Goal: Information Seeking & Learning: Learn about a topic

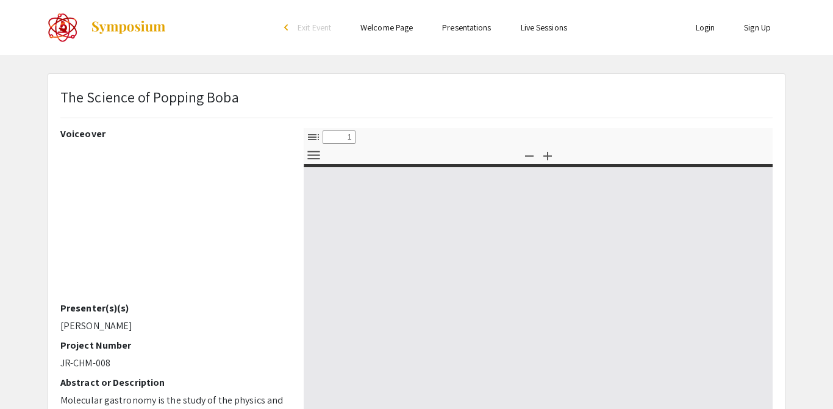
select select "custom"
type input "0"
select select "custom"
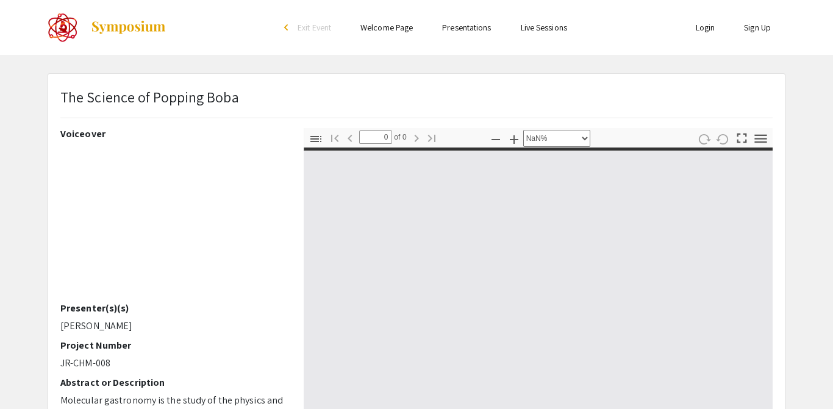
type input "1"
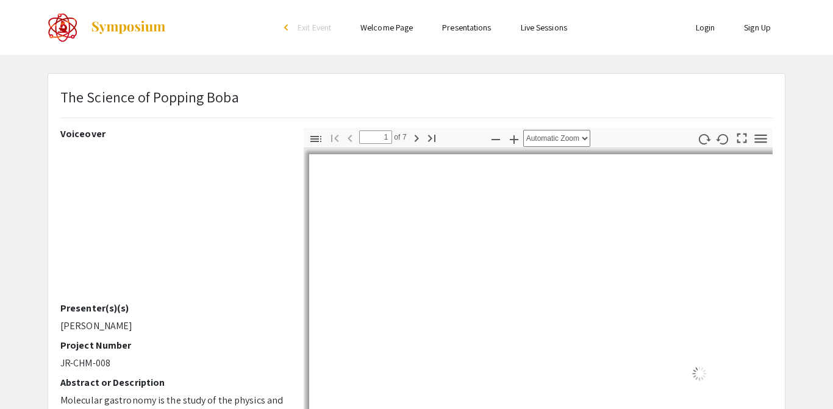
select select "auto"
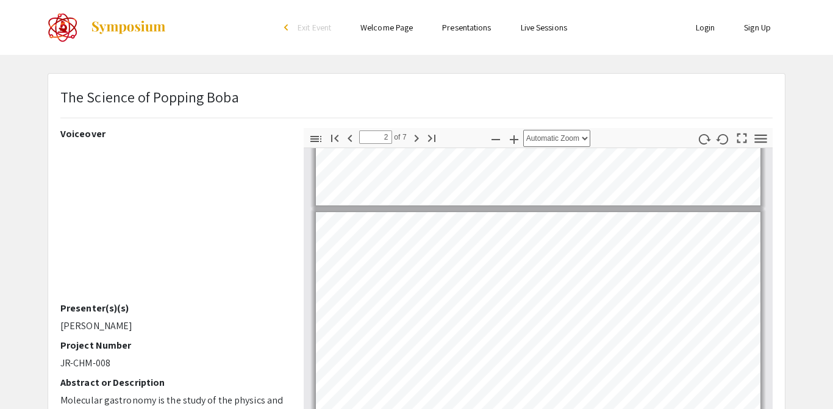
scroll to position [195, 0]
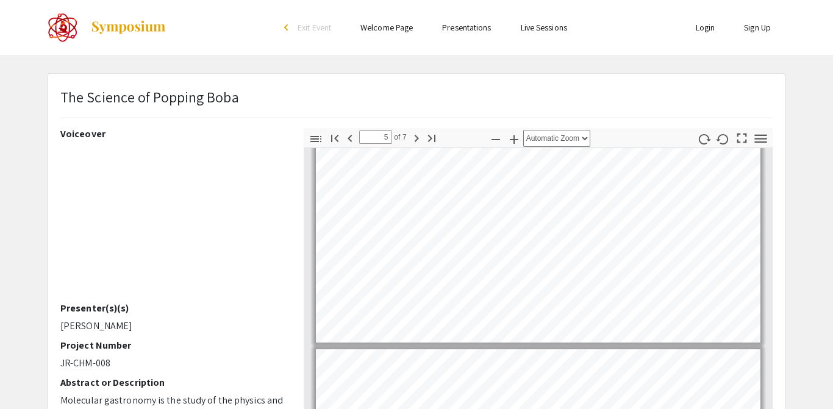
type input "4"
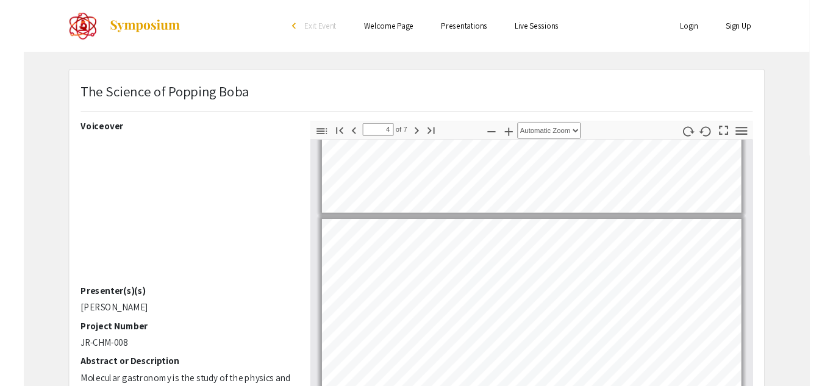
scroll to position [689, 0]
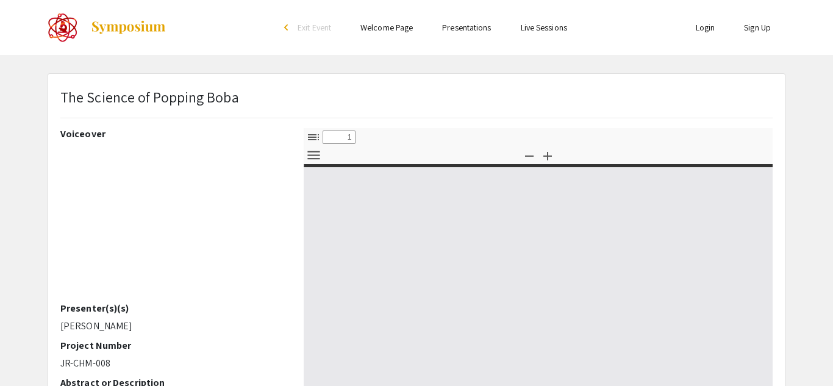
select select "custom"
type input "0"
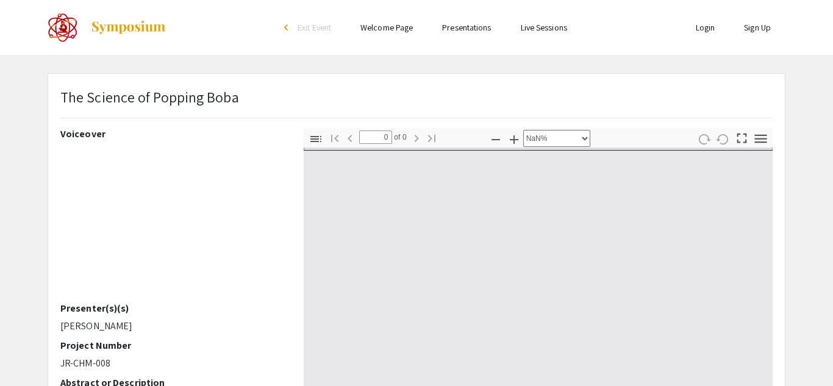
select select "auto"
type input "1"
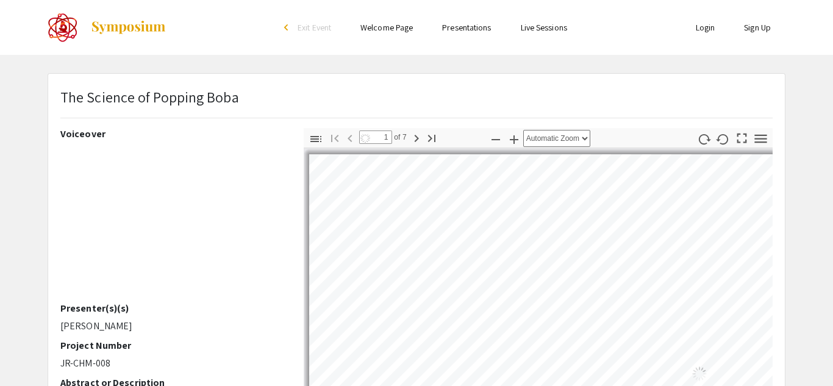
select select "auto"
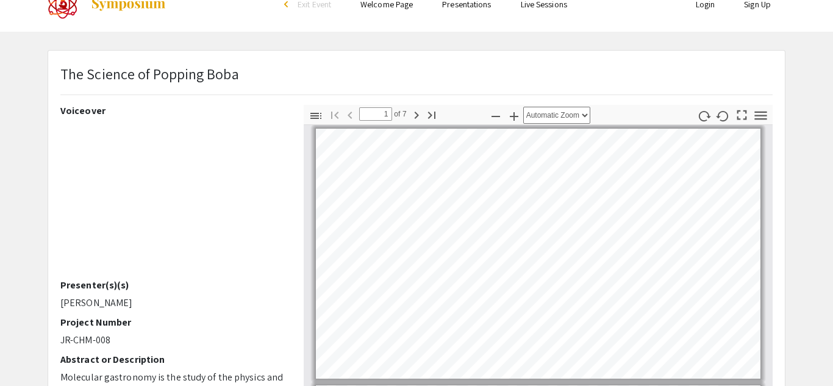
scroll to position [24, 0]
click at [415, 116] on icon "button" at bounding box center [416, 113] width 4 height 7
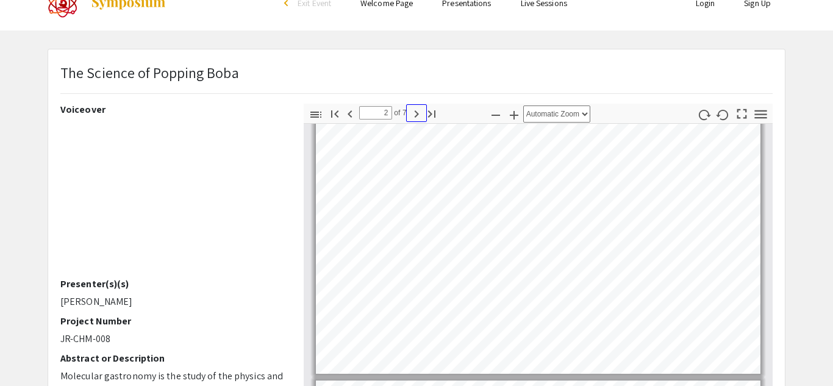
click at [415, 116] on icon "button" at bounding box center [416, 113] width 4 height 7
type input "3"
